Goal: Book appointment/travel/reservation

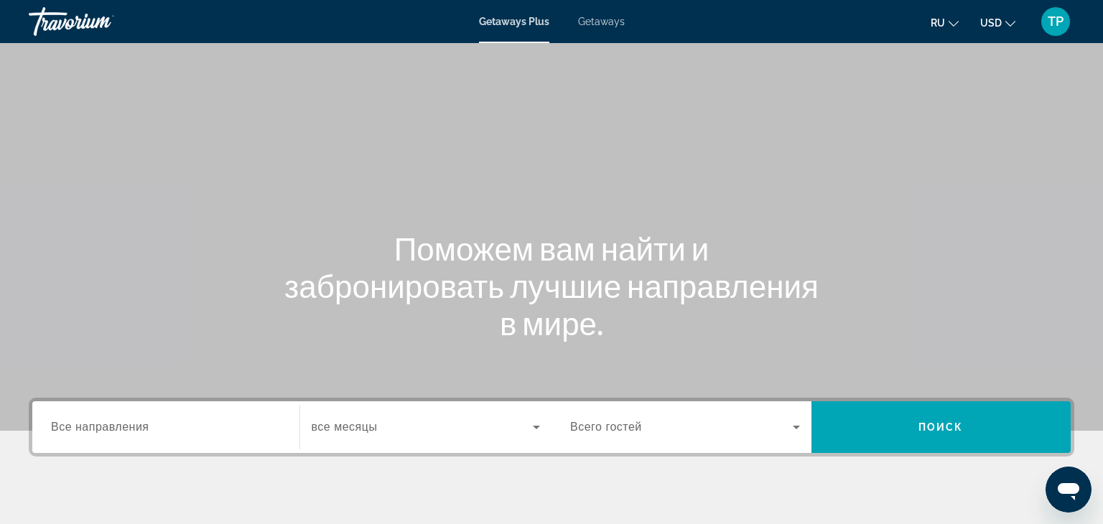
click at [136, 429] on span "Все направления" at bounding box center [100, 427] width 98 height 12
click at [136, 429] on input "Destination Все направления" at bounding box center [166, 427] width 230 height 17
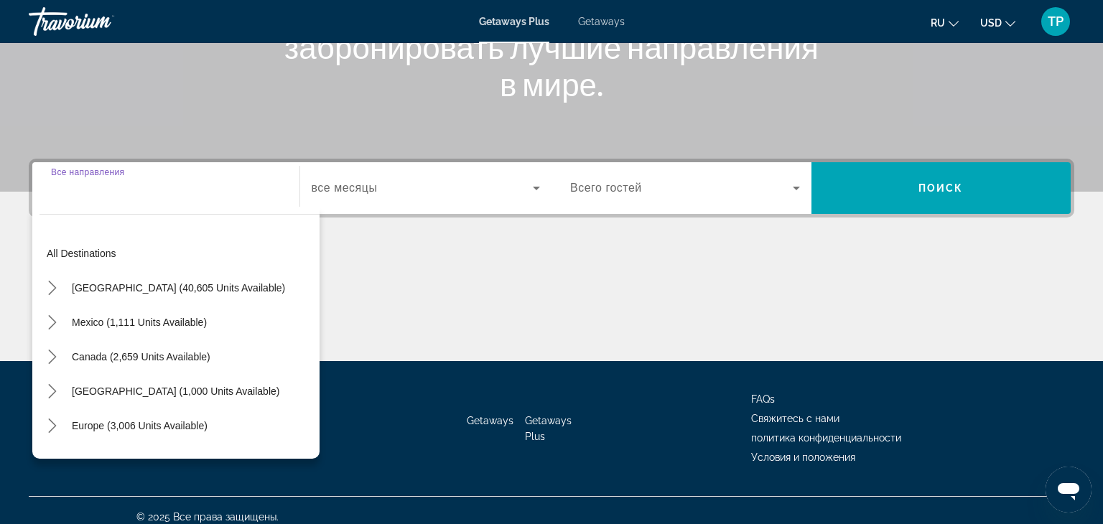
scroll to position [252, 0]
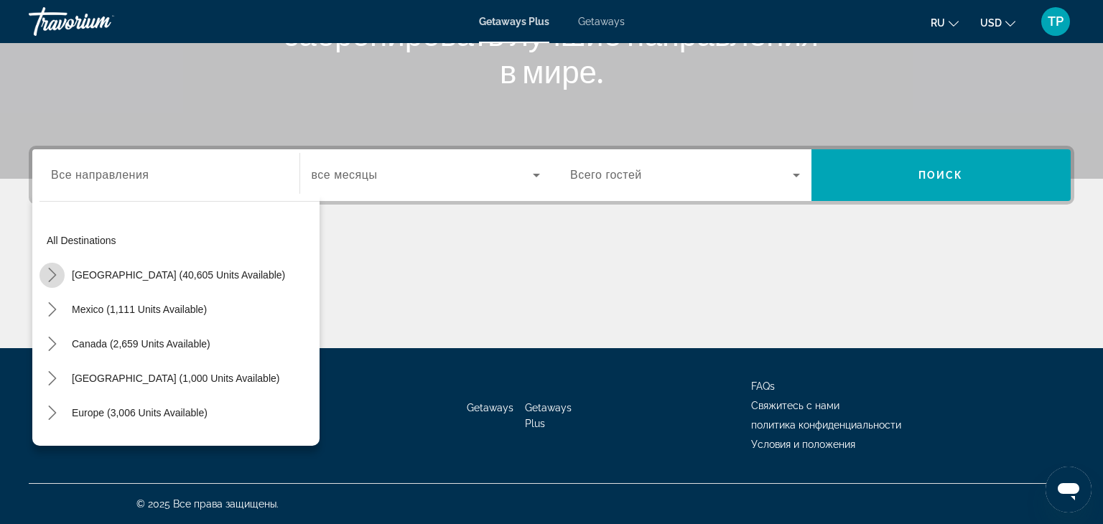
click at [52, 273] on icon "Toggle United States (40,605 units available) submenu" at bounding box center [52, 275] width 14 height 14
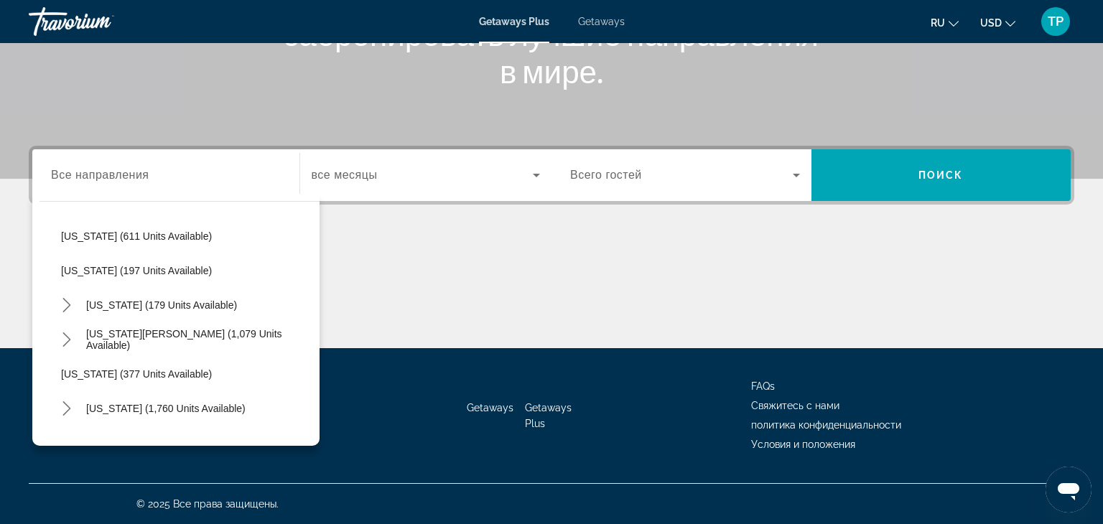
scroll to position [837, 0]
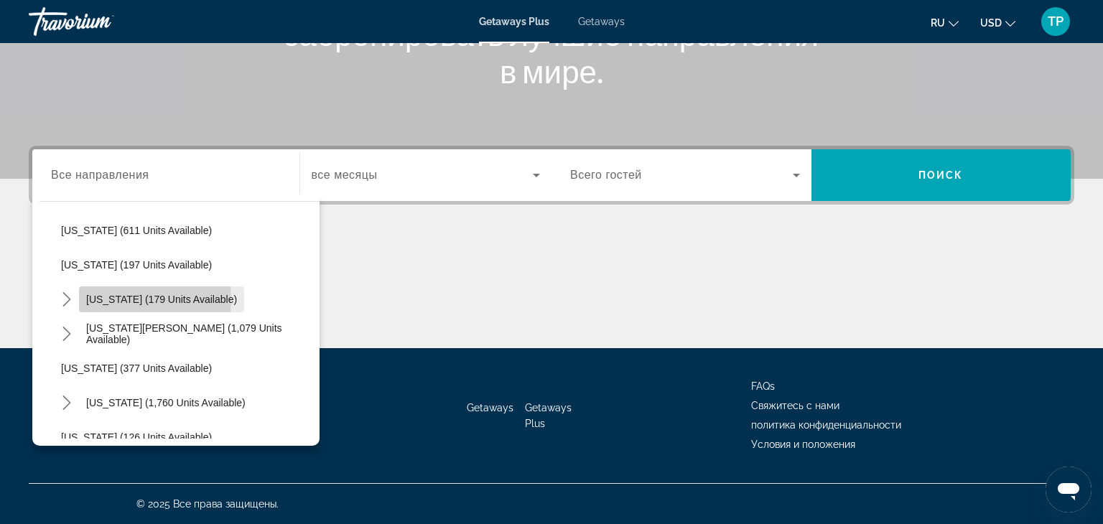
click at [98, 298] on span "[US_STATE] (179 units available)" at bounding box center [161, 299] width 151 height 11
type input "**********"
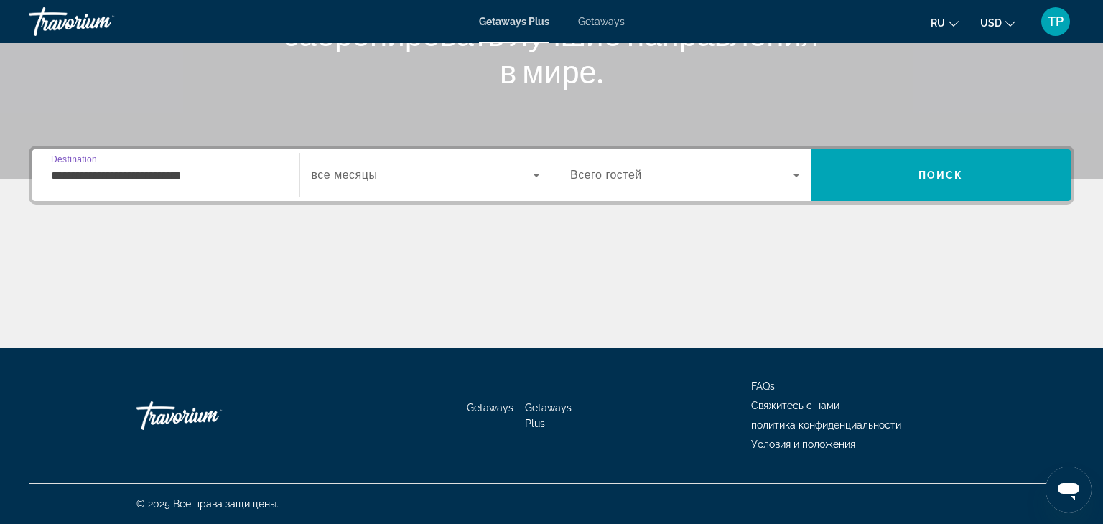
click at [402, 169] on span "Search widget" at bounding box center [423, 175] width 222 height 17
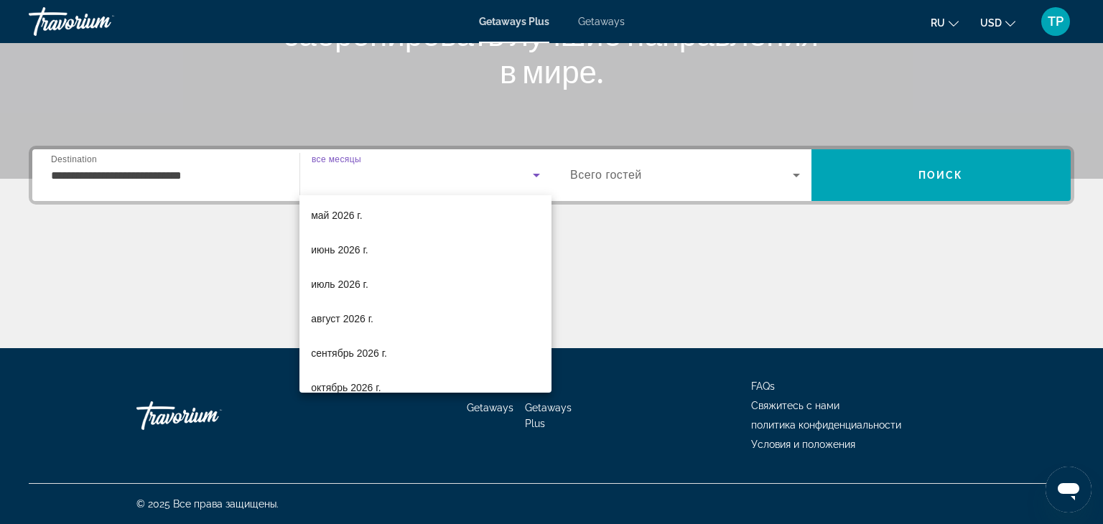
scroll to position [280, 0]
click at [390, 285] on mat-option "июль 2026 г." at bounding box center [425, 283] width 252 height 34
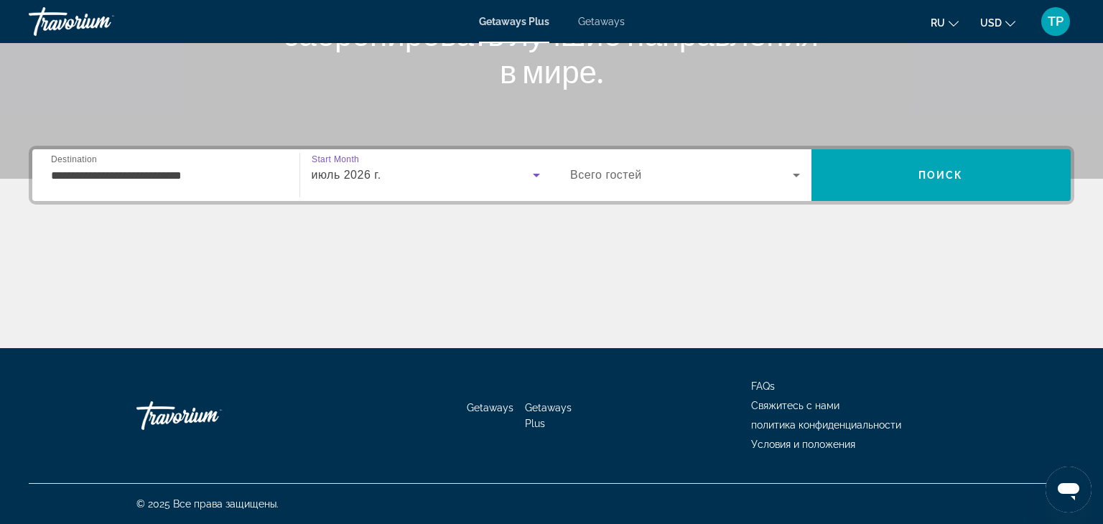
click at [724, 187] on div "Search widget" at bounding box center [685, 175] width 230 height 40
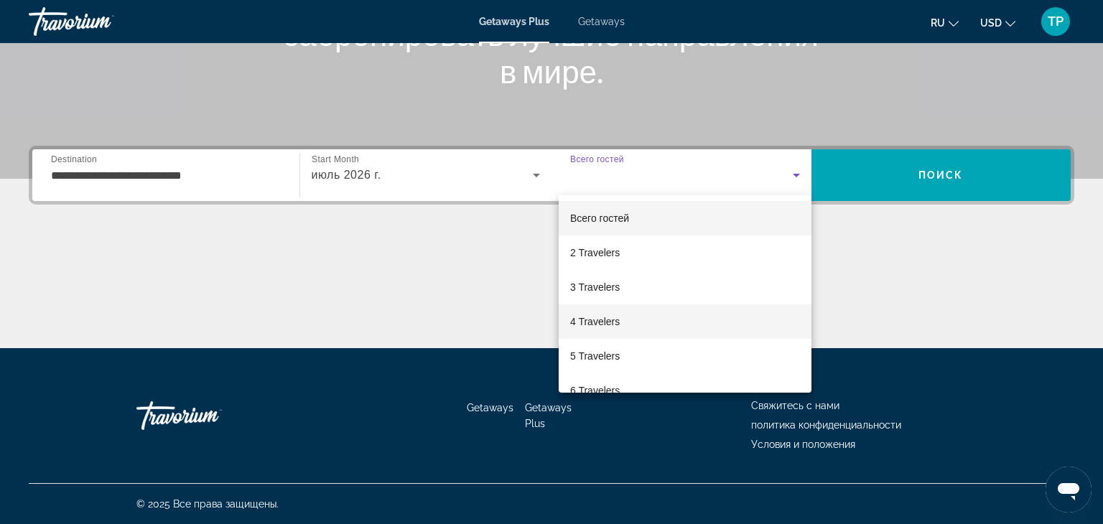
click at [674, 319] on mat-option "4 Travelers" at bounding box center [684, 321] width 253 height 34
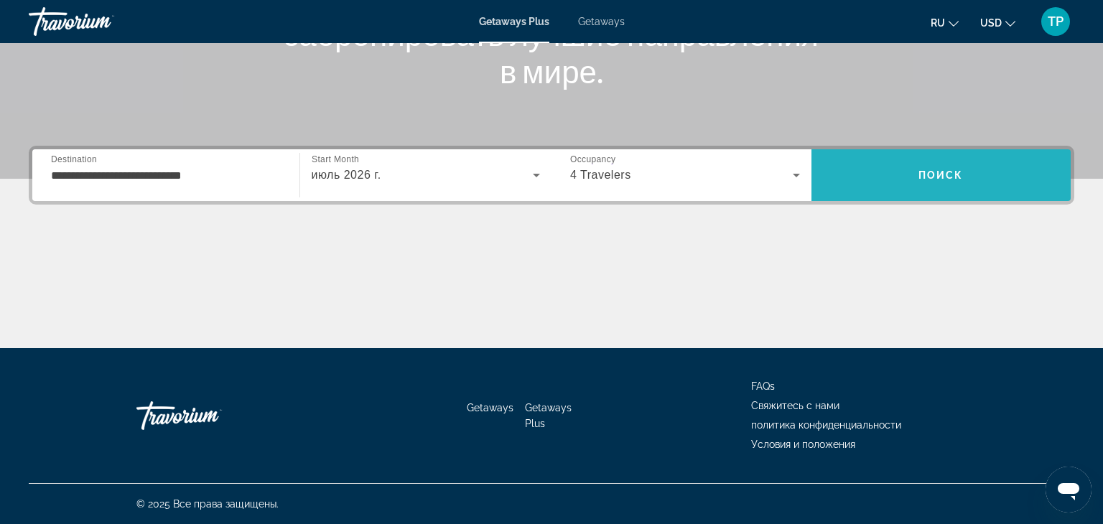
click at [920, 170] on span "Поиск" at bounding box center [940, 174] width 45 height 11
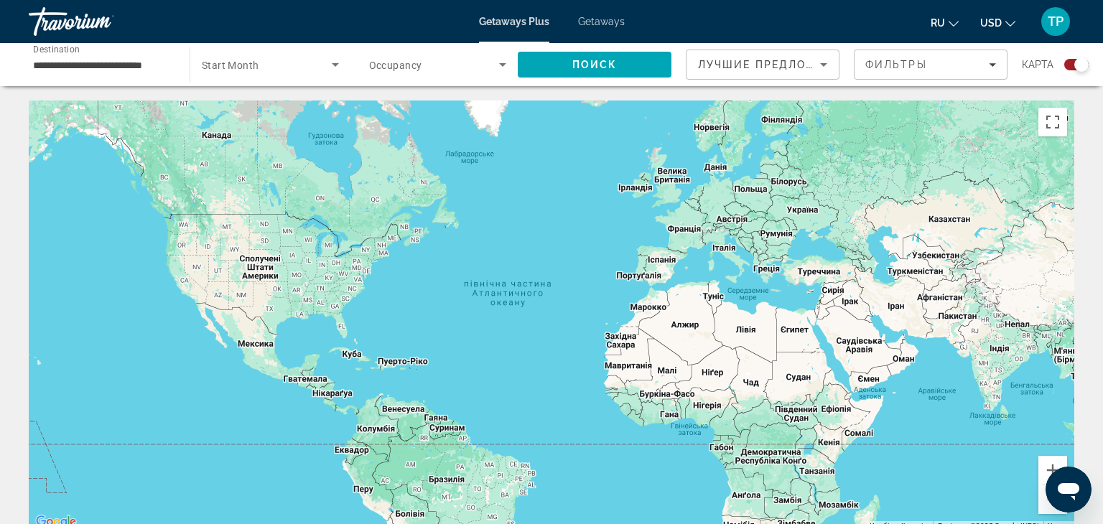
click at [444, 77] on div "Search widget" at bounding box center [438, 65] width 138 height 40
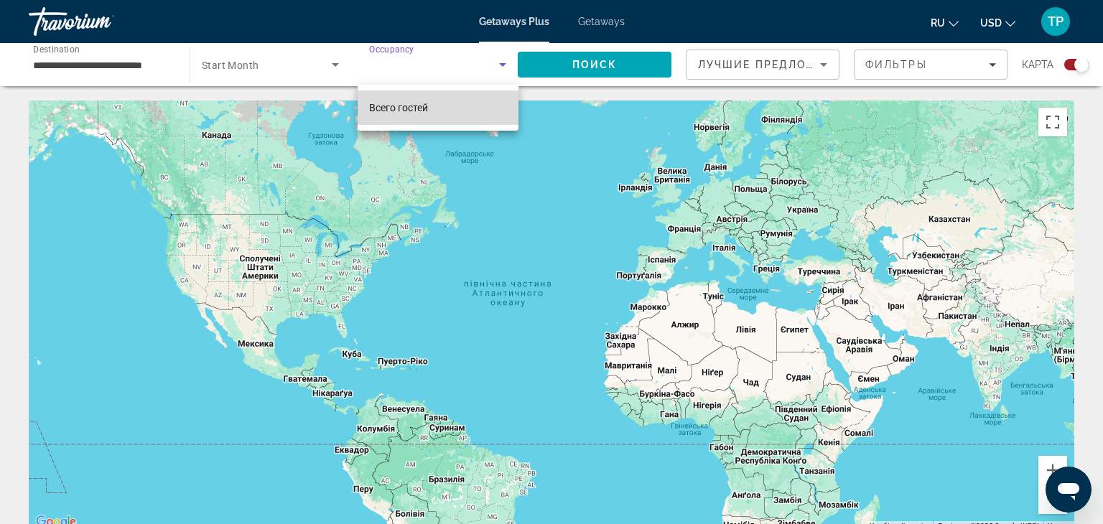
click at [435, 120] on mat-option "Всего гостей" at bounding box center [437, 107] width 161 height 34
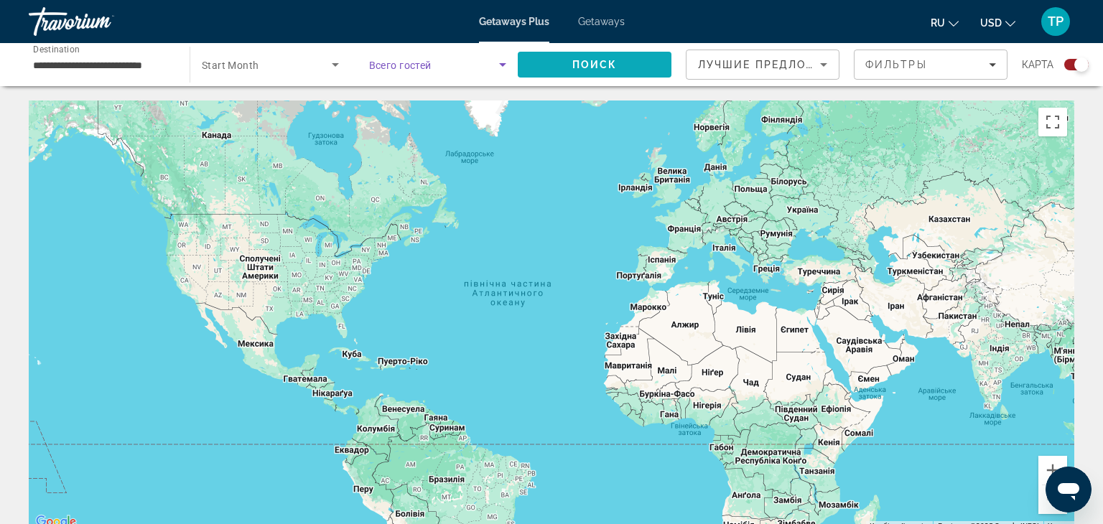
click at [600, 68] on span "Поиск" at bounding box center [594, 64] width 45 height 11
click at [474, 65] on span "Search widget" at bounding box center [434, 64] width 131 height 17
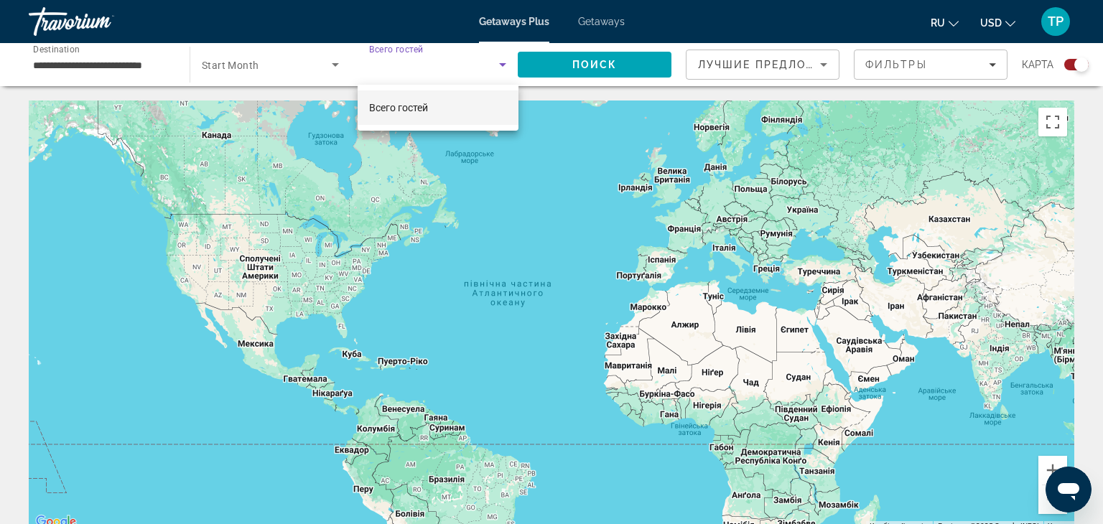
click at [476, 70] on div at bounding box center [551, 262] width 1103 height 524
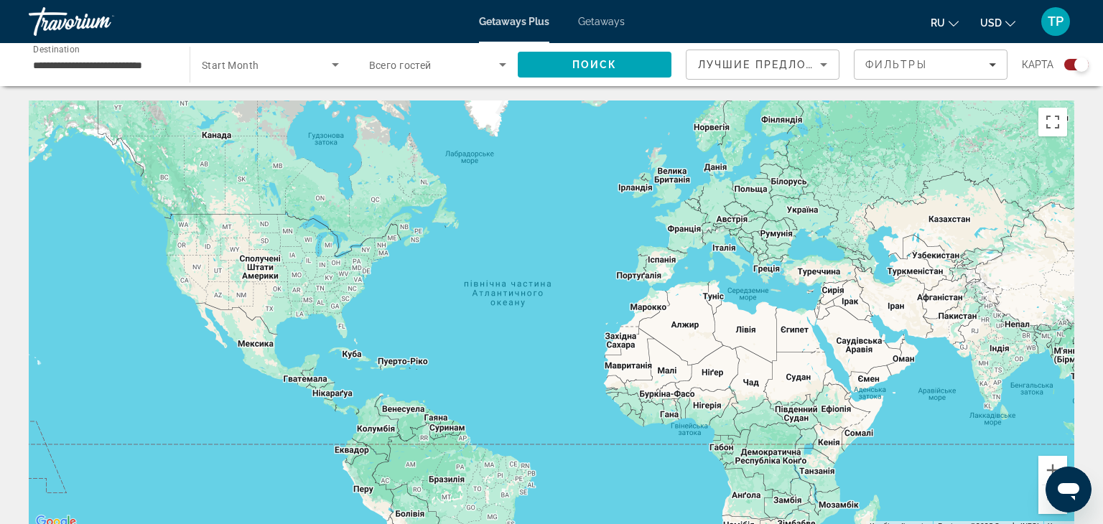
click at [332, 67] on icon "Search widget" at bounding box center [335, 64] width 17 height 17
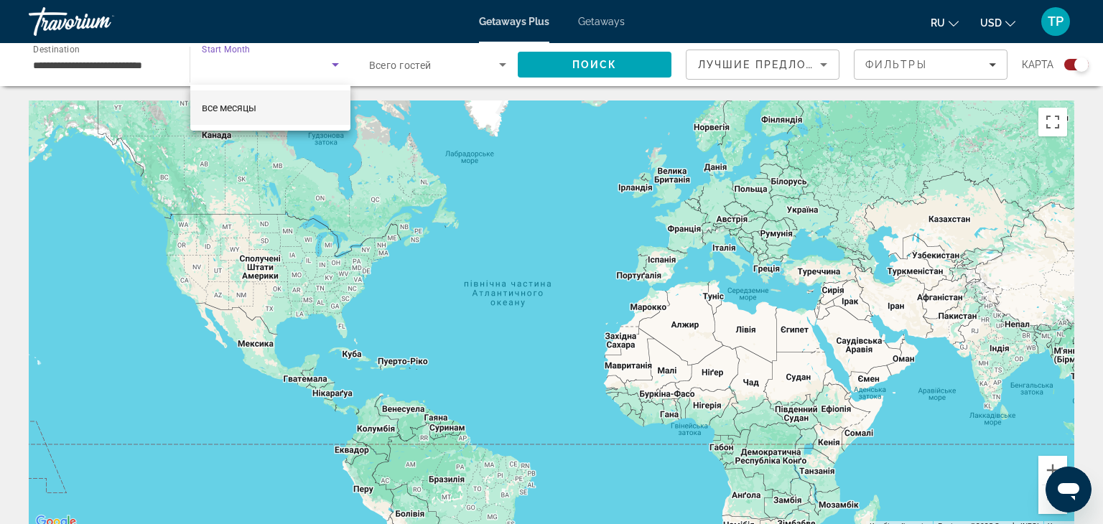
click at [313, 108] on mat-option "все месяцы" at bounding box center [270, 107] width 160 height 34
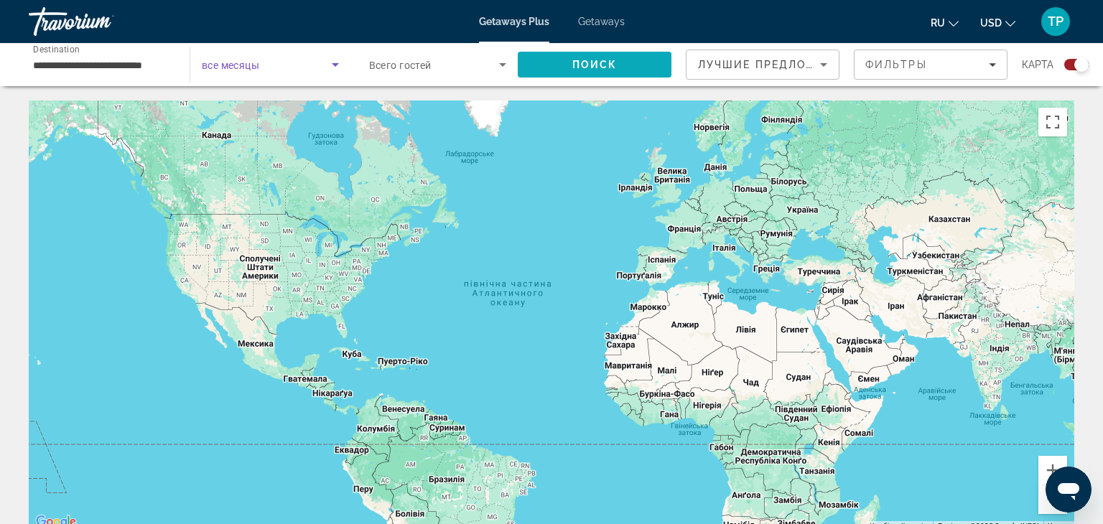
click at [577, 64] on span "Поиск" at bounding box center [594, 64] width 45 height 11
click at [296, 77] on div "Search widget" at bounding box center [270, 65] width 137 height 40
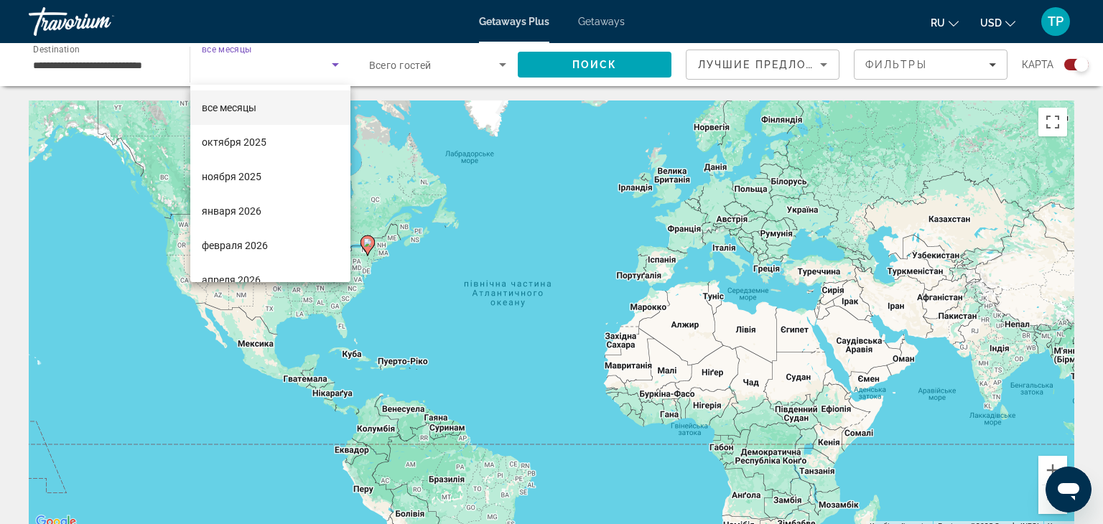
click at [446, 62] on div at bounding box center [551, 262] width 1103 height 524
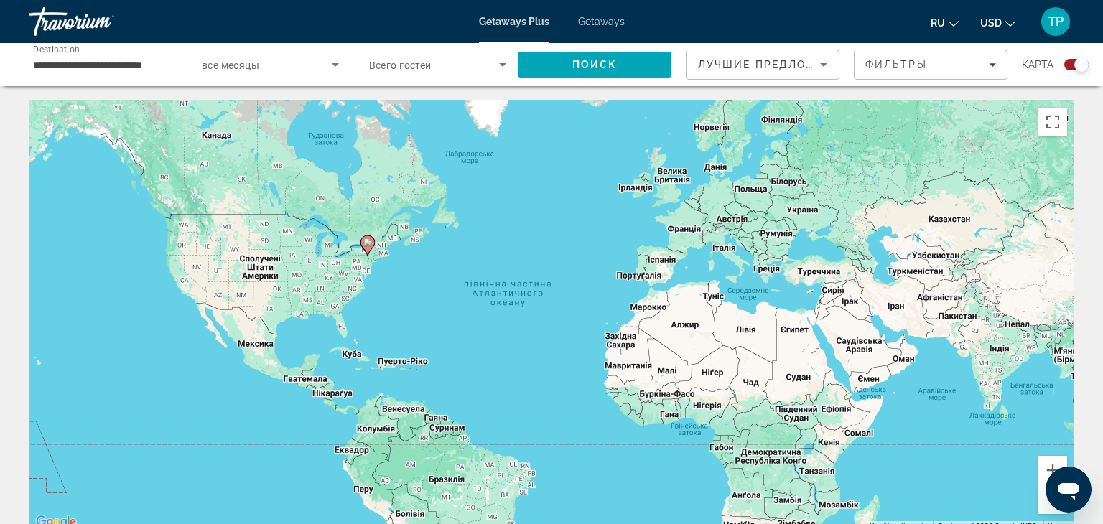
click at [446, 62] on span "Search widget" at bounding box center [434, 64] width 131 height 17
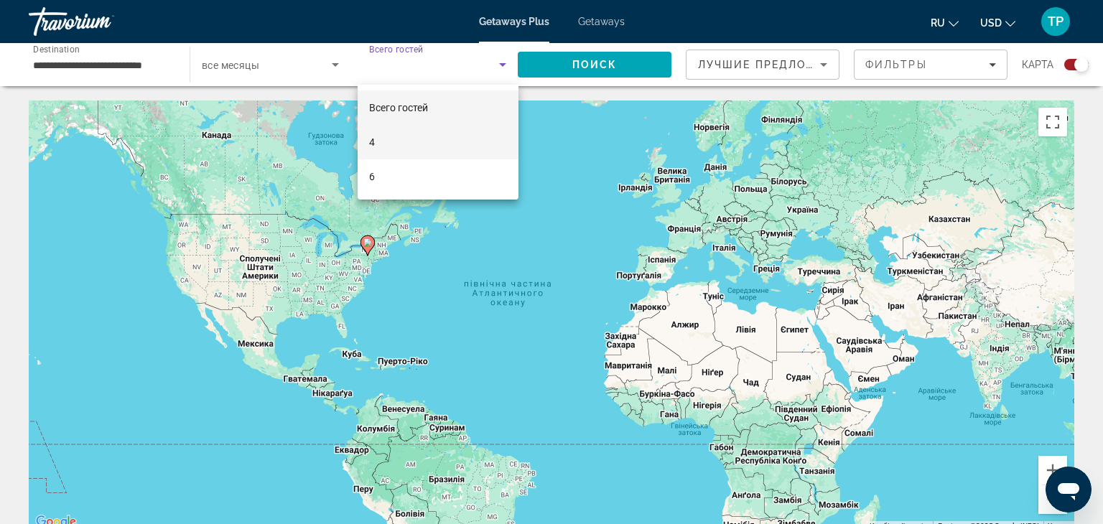
click at [407, 140] on mat-option "4" at bounding box center [437, 142] width 161 height 34
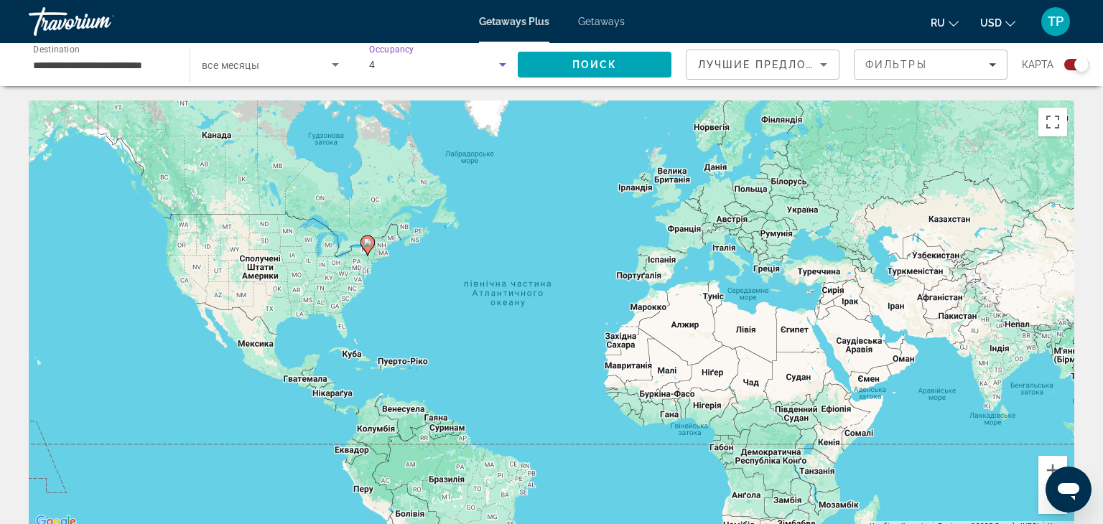
click at [286, 75] on div "Search widget" at bounding box center [270, 65] width 137 height 40
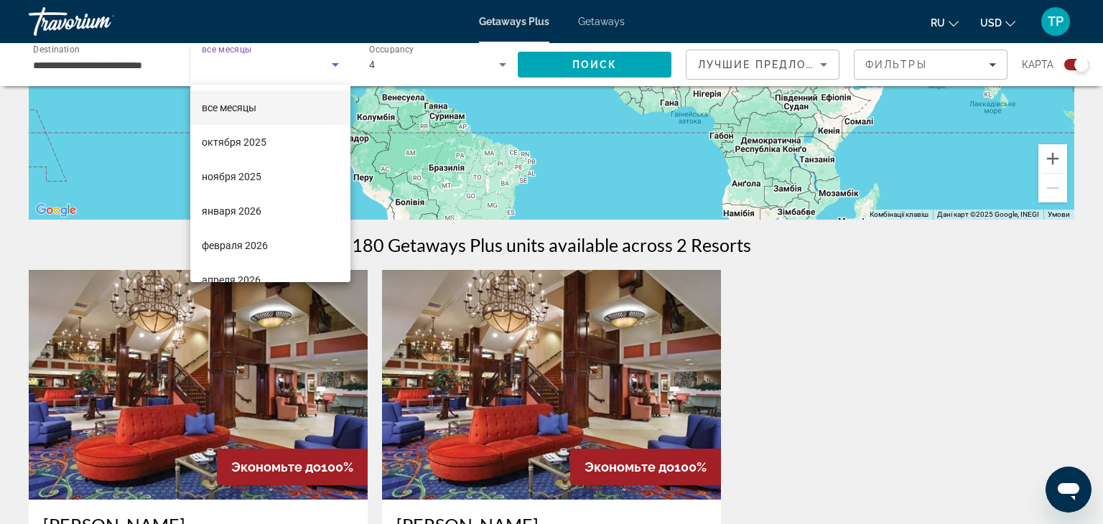
scroll to position [313, 0]
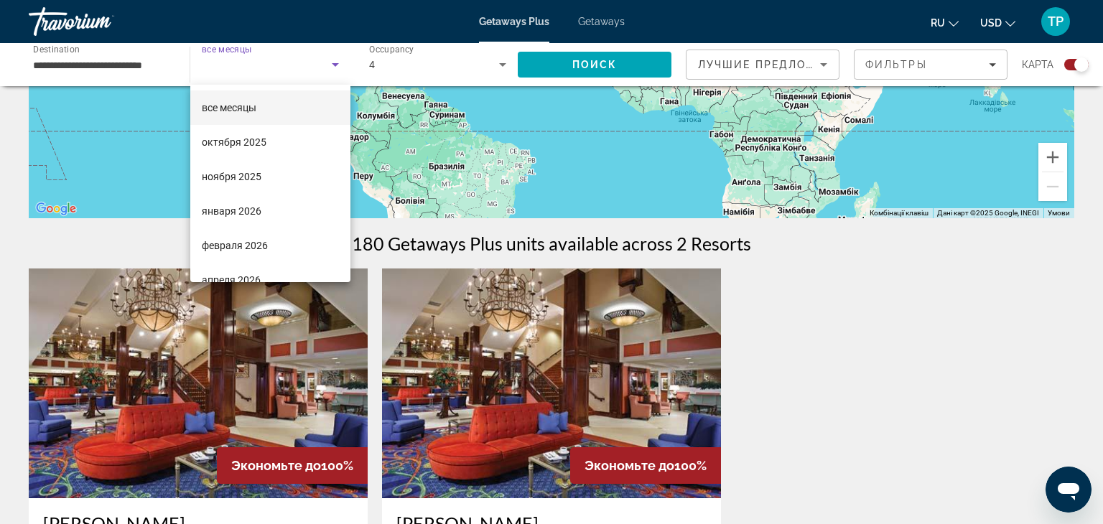
click at [589, 20] on div at bounding box center [551, 262] width 1103 height 524
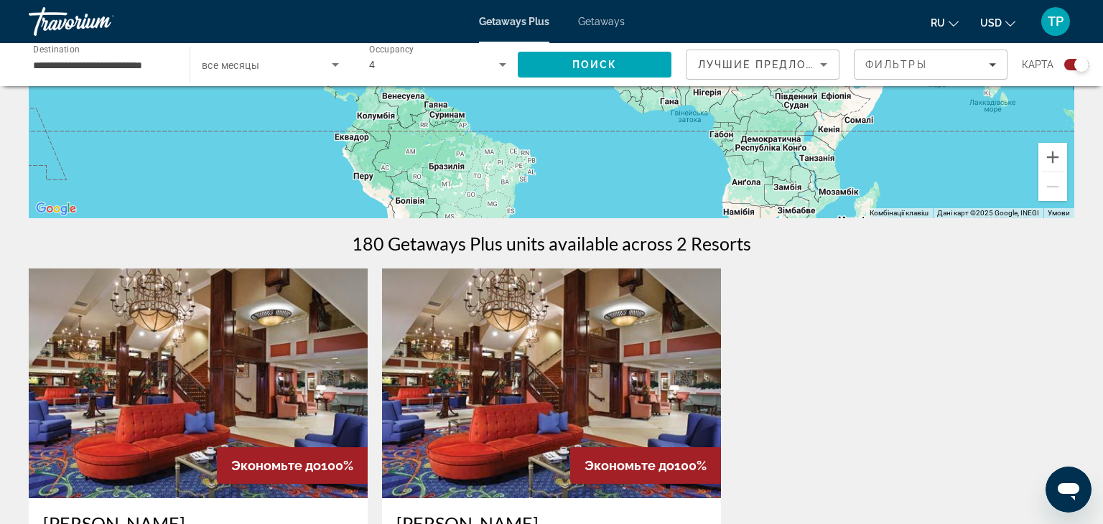
click at [589, 20] on span "Getaways" at bounding box center [601, 21] width 47 height 11
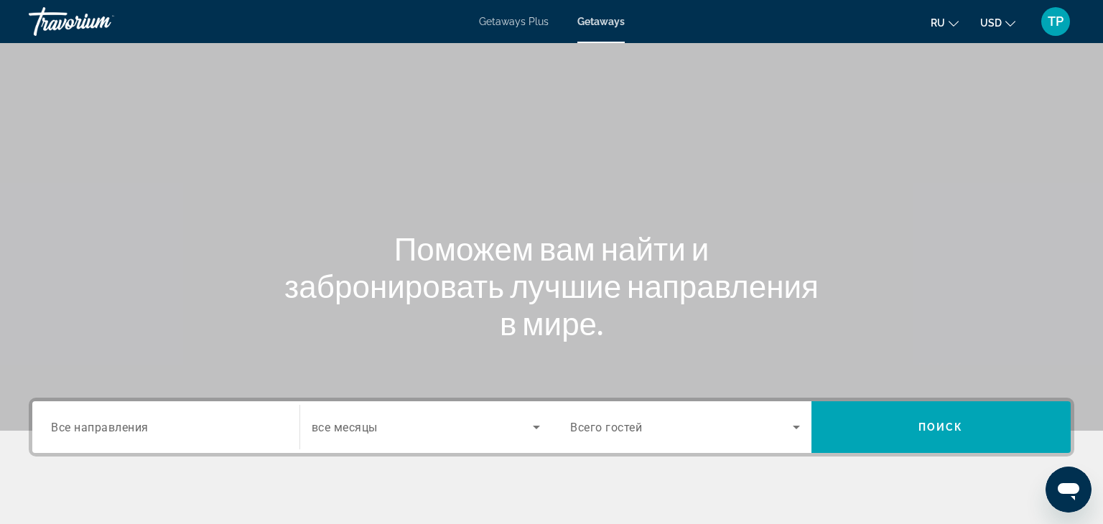
click at [65, 430] on span "Все направления" at bounding box center [100, 427] width 98 height 14
click at [65, 430] on input "Destination Все направления" at bounding box center [166, 427] width 230 height 17
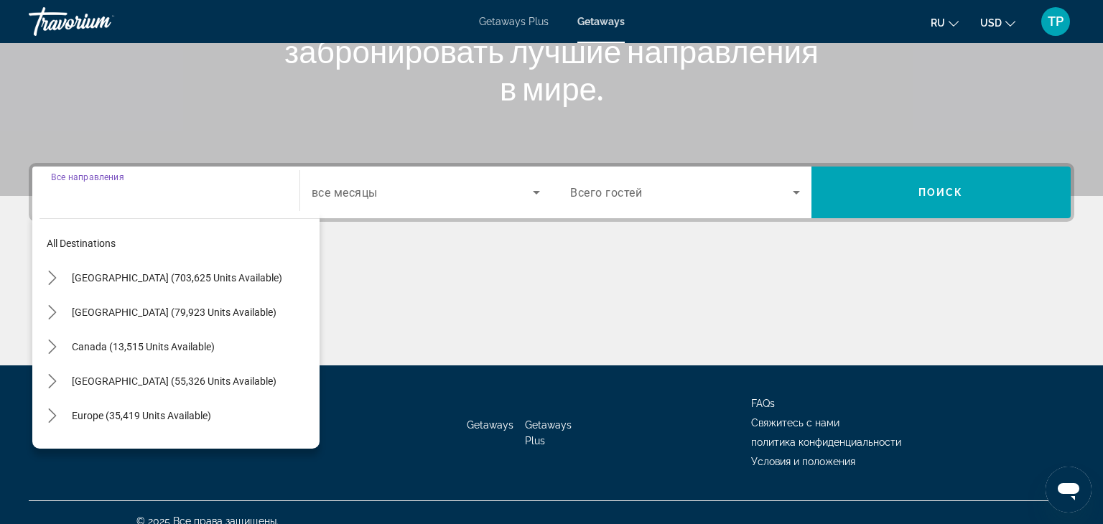
scroll to position [252, 0]
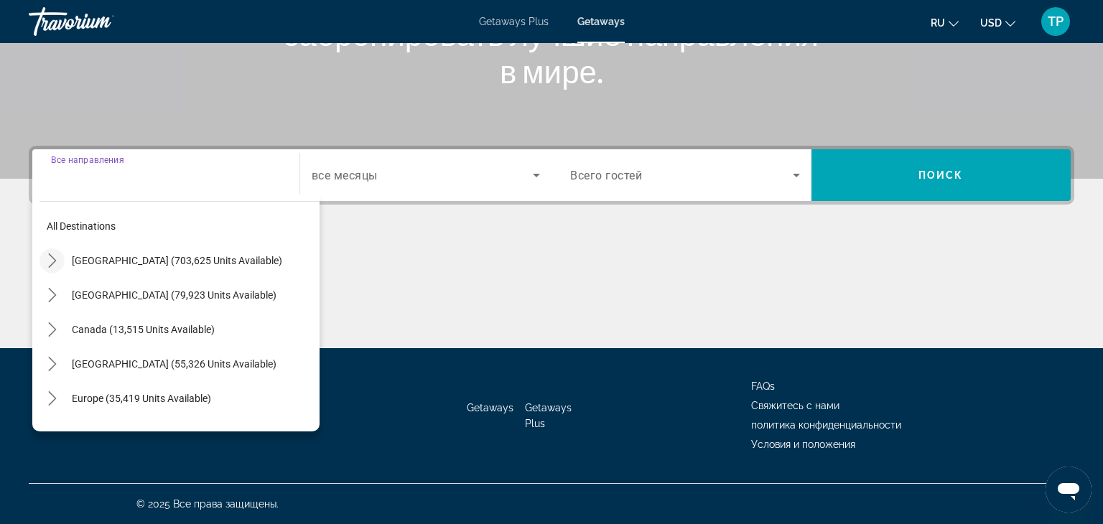
click at [50, 271] on mat-icon "Toggle United States (703,625 units available) submenu" at bounding box center [51, 260] width 25 height 25
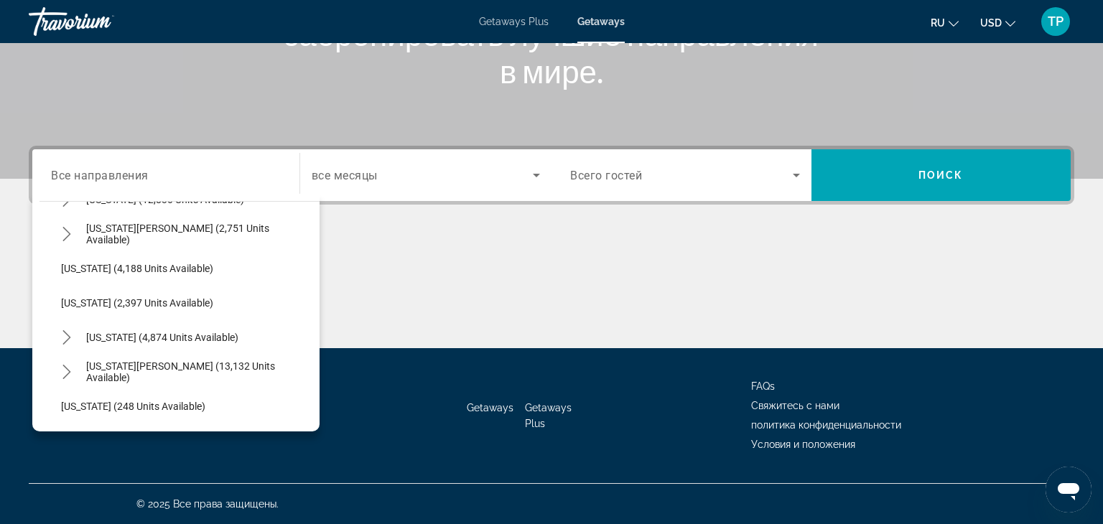
scroll to position [856, 0]
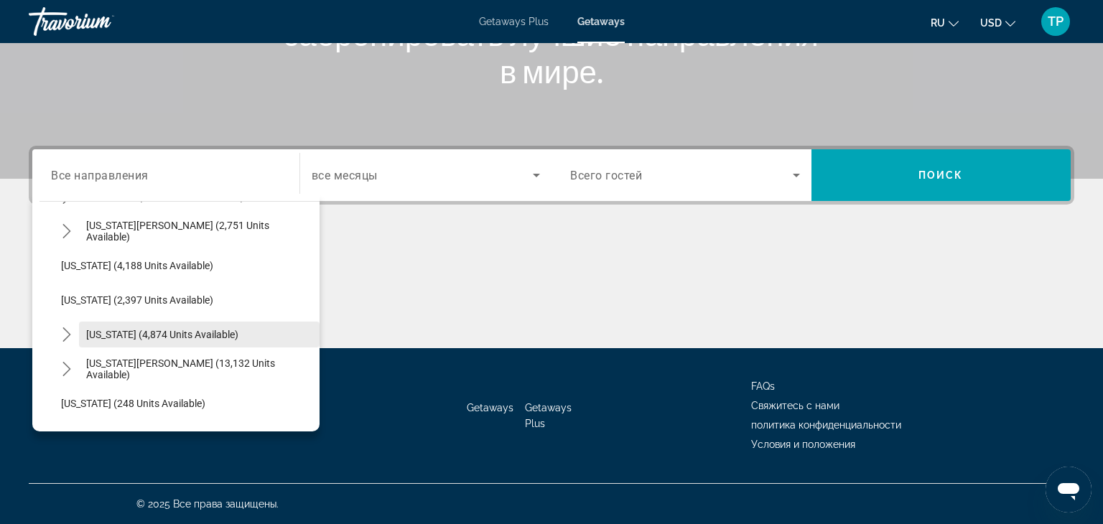
click at [87, 340] on span "Select destination: New York (4,874 units available)" at bounding box center [199, 334] width 240 height 34
type input "**********"
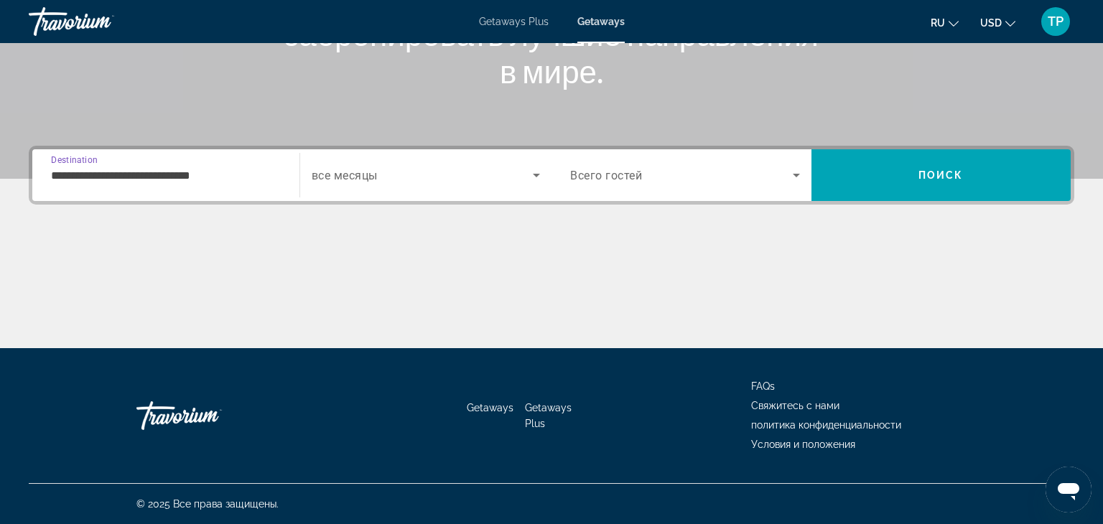
click at [411, 162] on div "Search widget" at bounding box center [426, 175] width 229 height 40
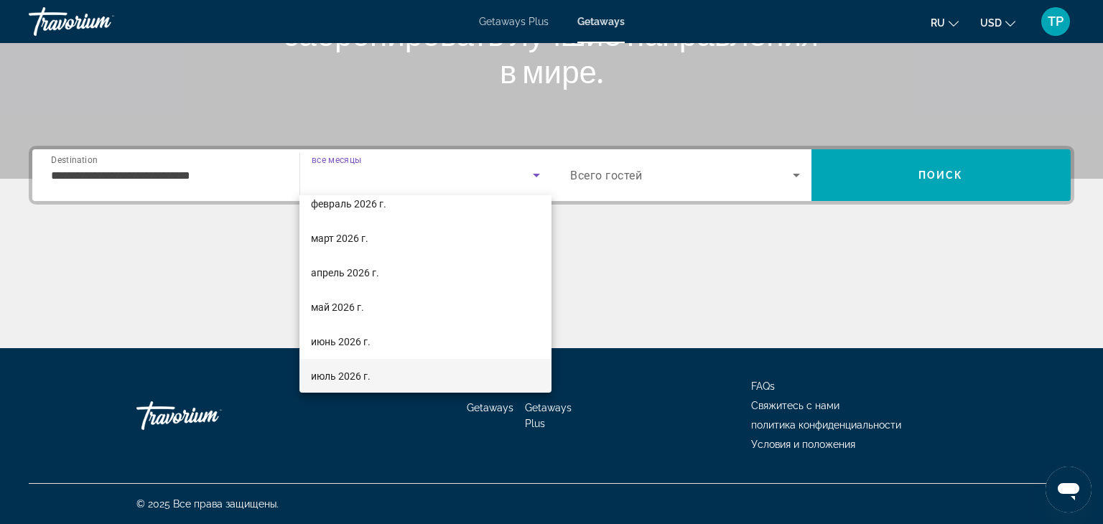
scroll to position [221, 0]
click at [378, 343] on mat-option "июль 2026 г." at bounding box center [425, 341] width 252 height 34
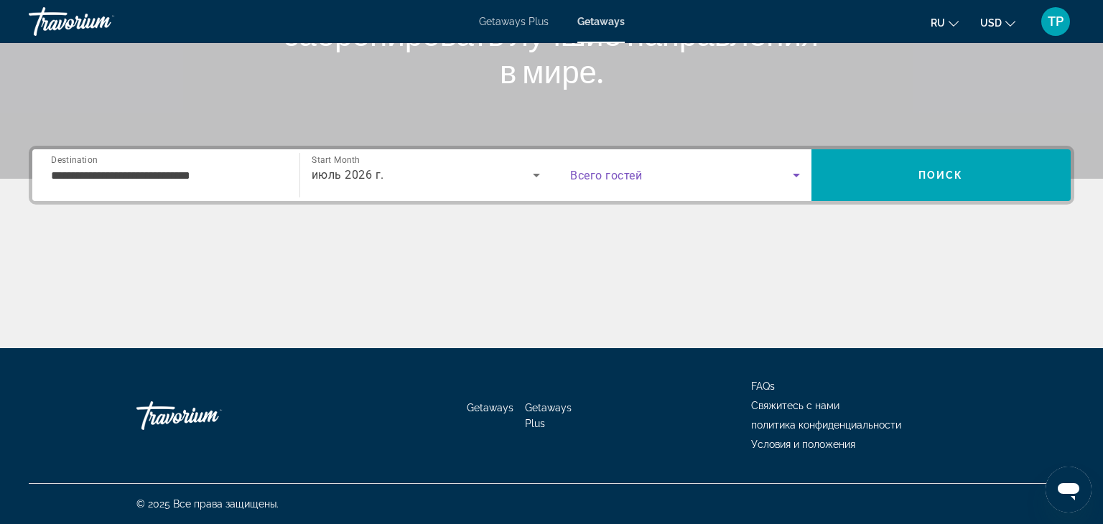
click at [754, 182] on span "Search widget" at bounding box center [681, 175] width 223 height 17
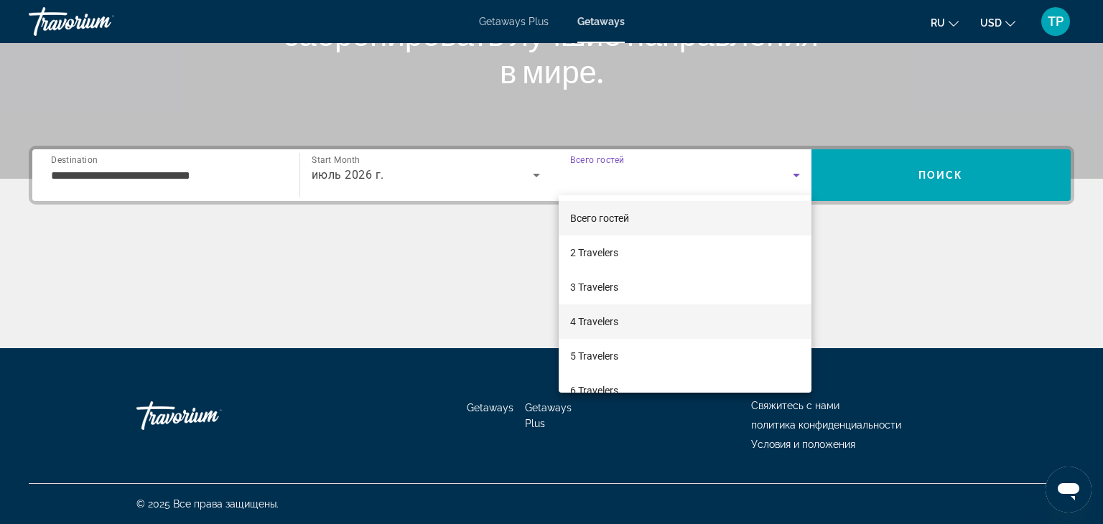
click at [659, 328] on mat-option "4 Travelers" at bounding box center [684, 321] width 253 height 34
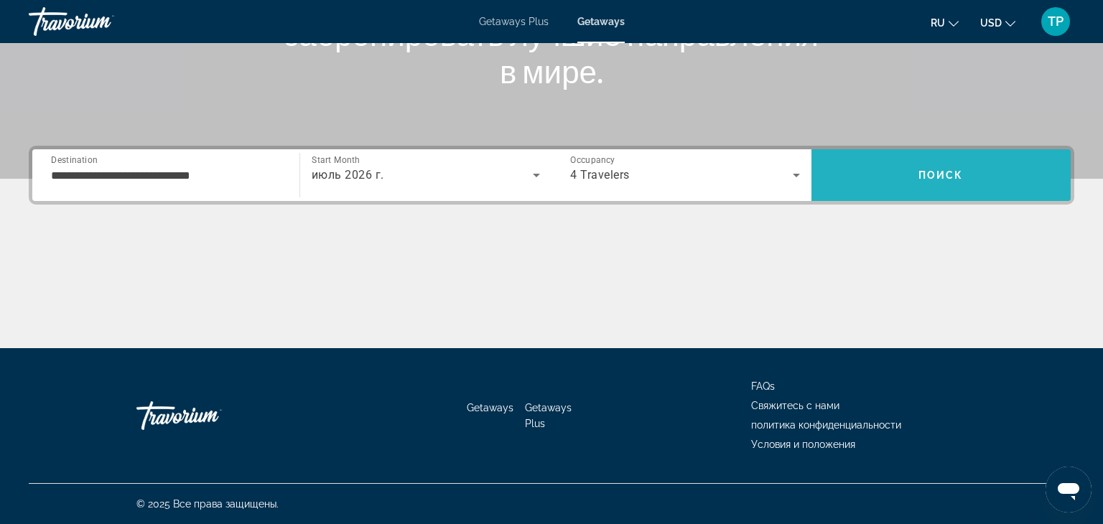
click at [864, 176] on span "Search" at bounding box center [941, 175] width 260 height 34
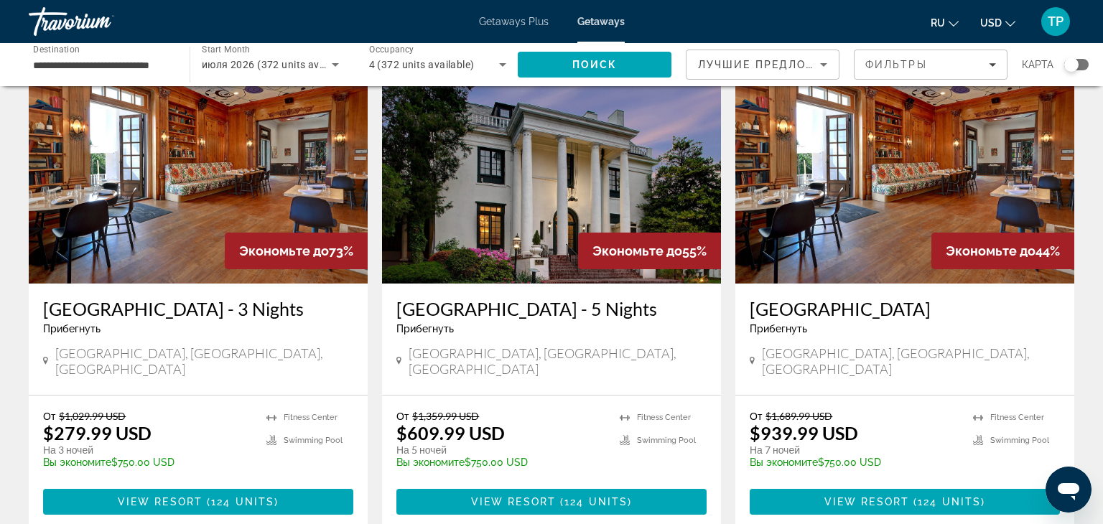
scroll to position [57, 0]
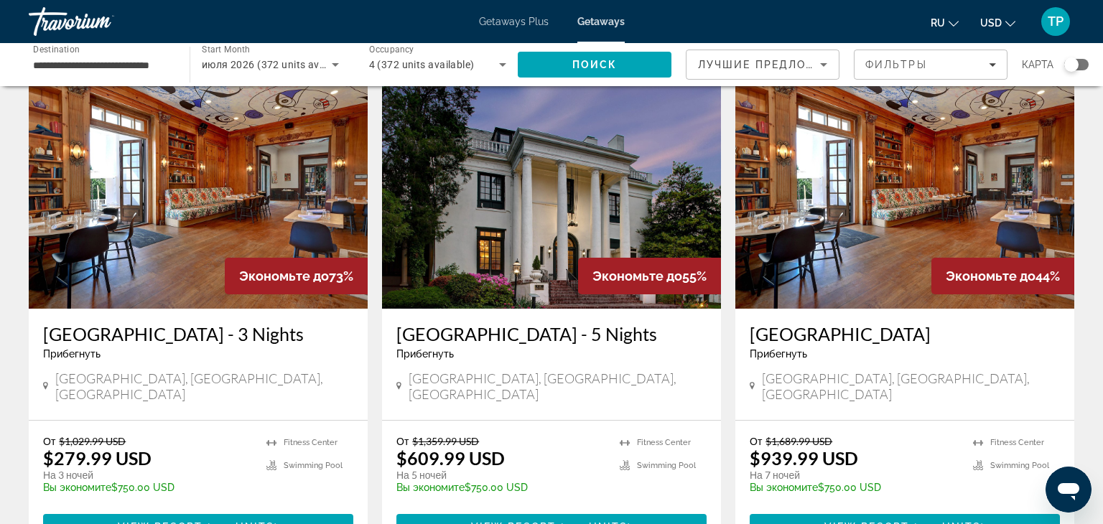
click at [881, 202] on img "Main content" at bounding box center [904, 194] width 339 height 230
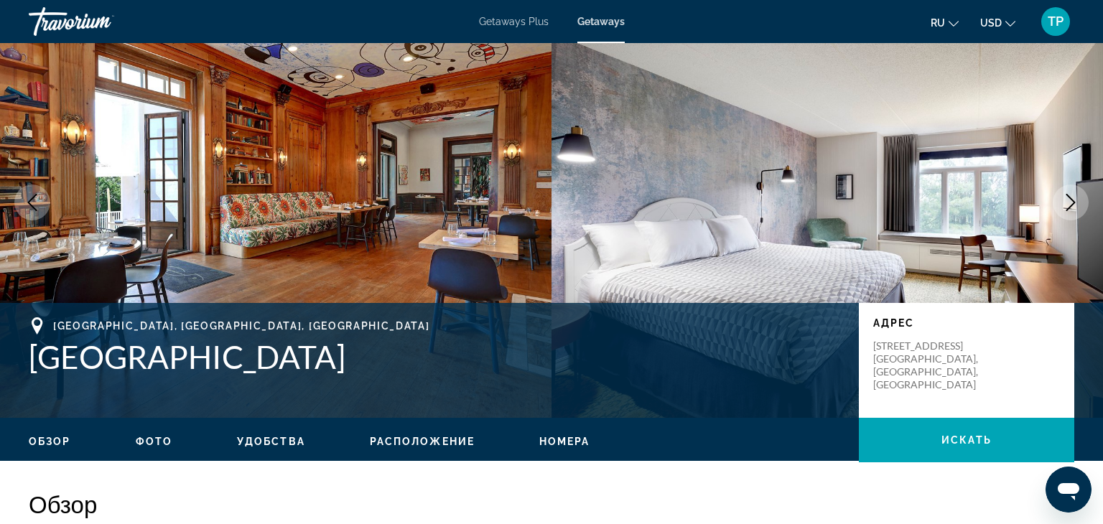
scroll to position [57, 0]
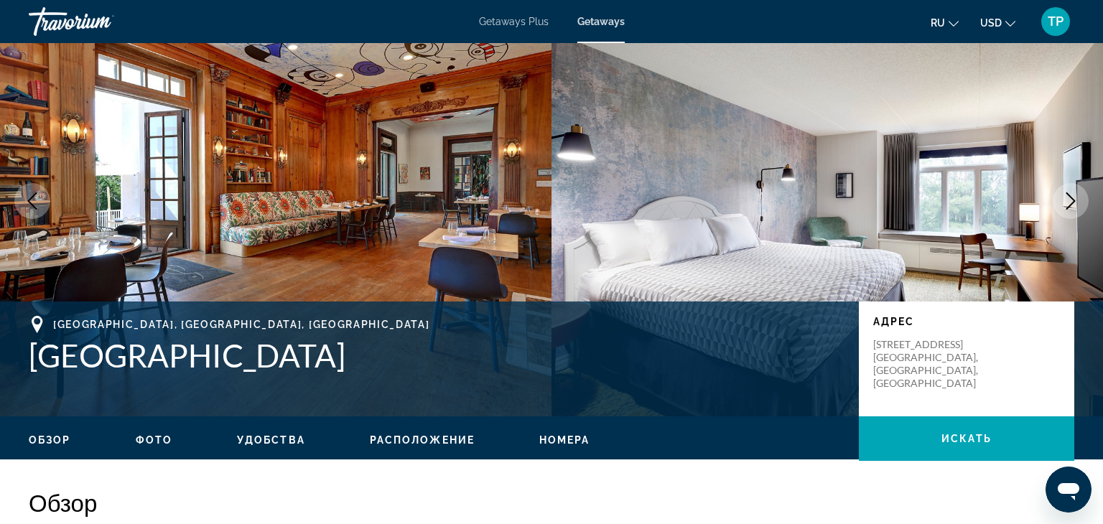
click at [1068, 207] on icon "Next image" at bounding box center [1070, 200] width 9 height 17
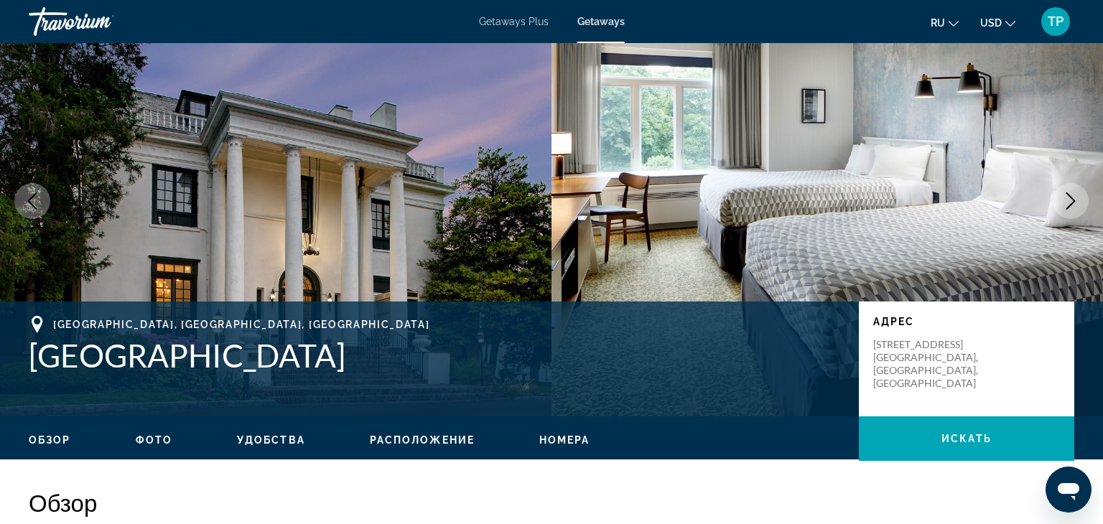
click at [1068, 197] on icon "Next image" at bounding box center [1070, 200] width 17 height 17
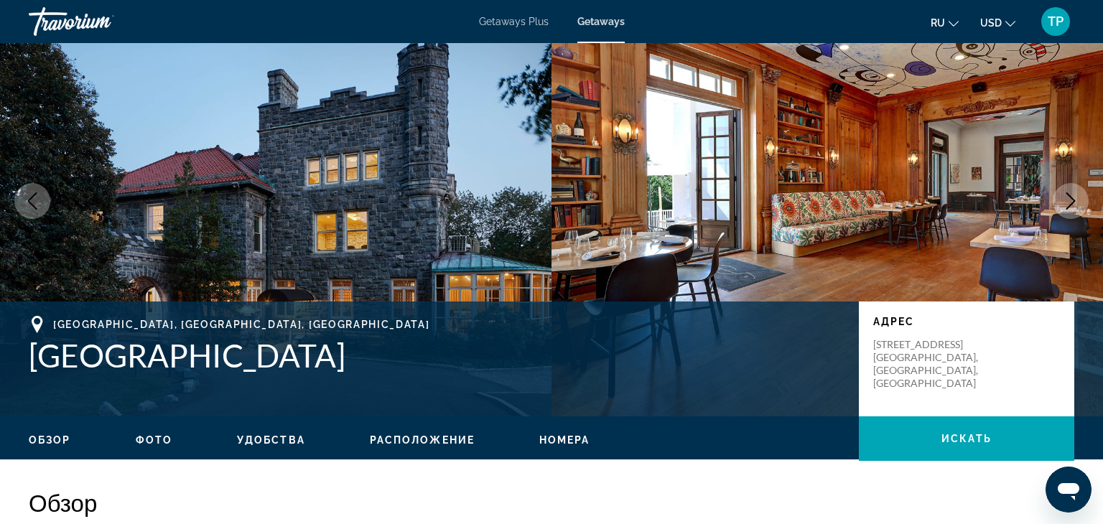
click at [1065, 197] on icon "Next image" at bounding box center [1070, 200] width 17 height 17
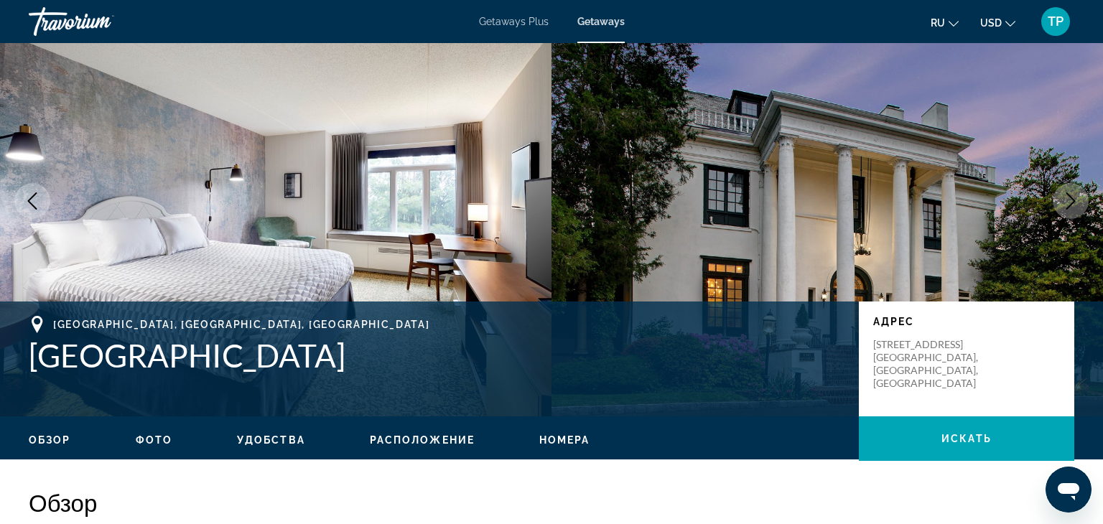
click at [1065, 197] on icon "Next image" at bounding box center [1070, 200] width 17 height 17
